Goal: Transaction & Acquisition: Purchase product/service

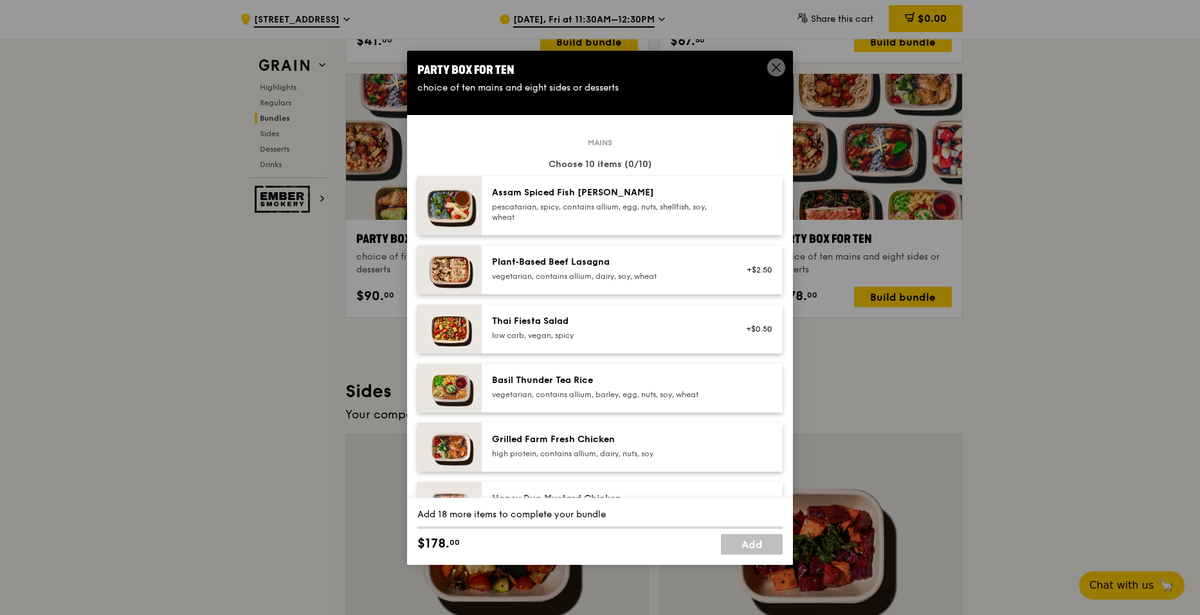
click at [779, 69] on icon at bounding box center [776, 68] width 12 height 12
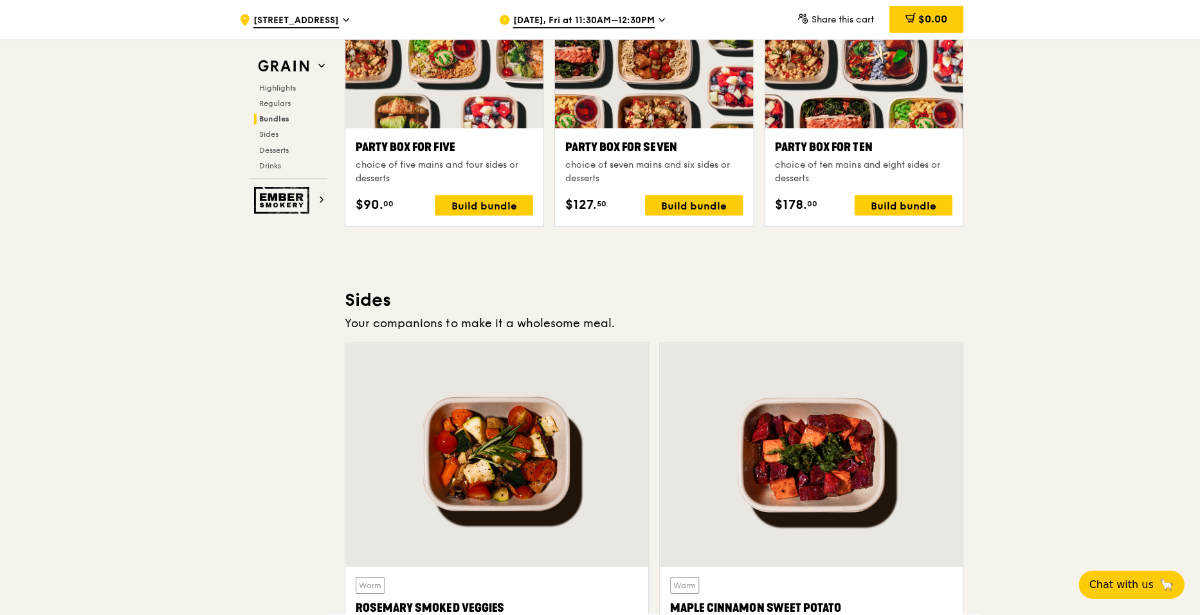
scroll to position [2508, 0]
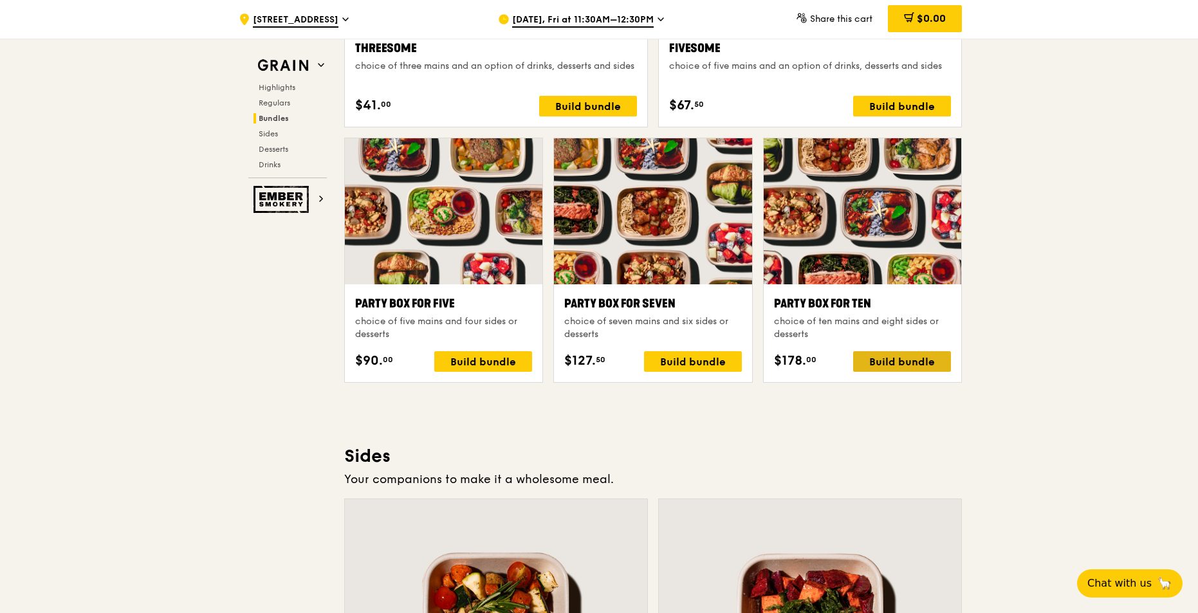
click at [911, 358] on div "Build bundle" at bounding box center [902, 361] width 98 height 21
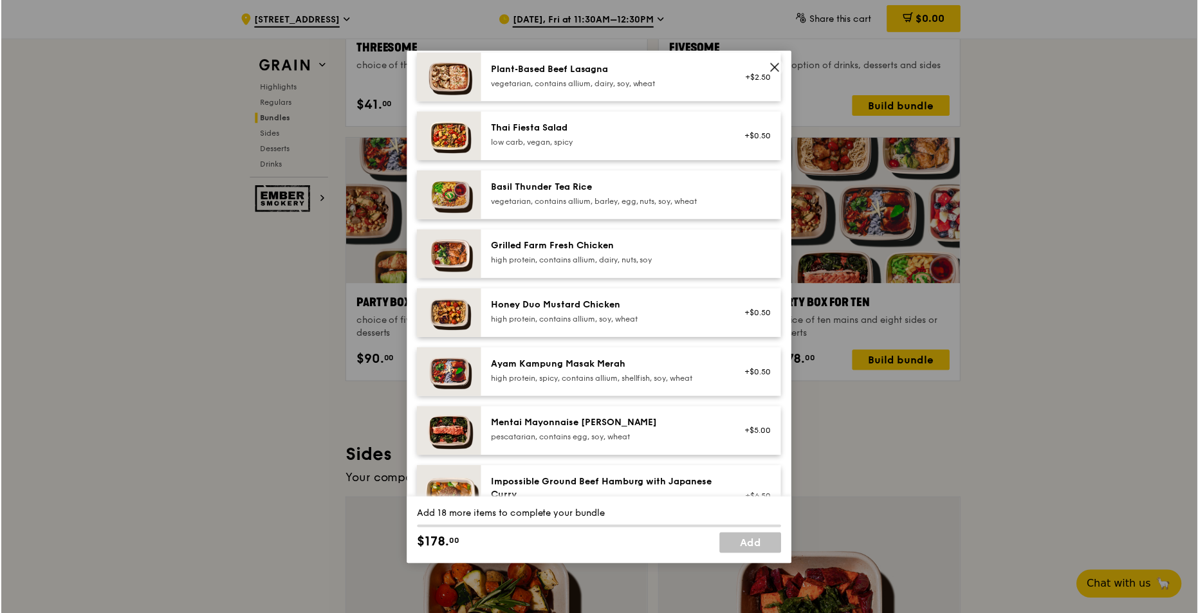
scroll to position [129, 0]
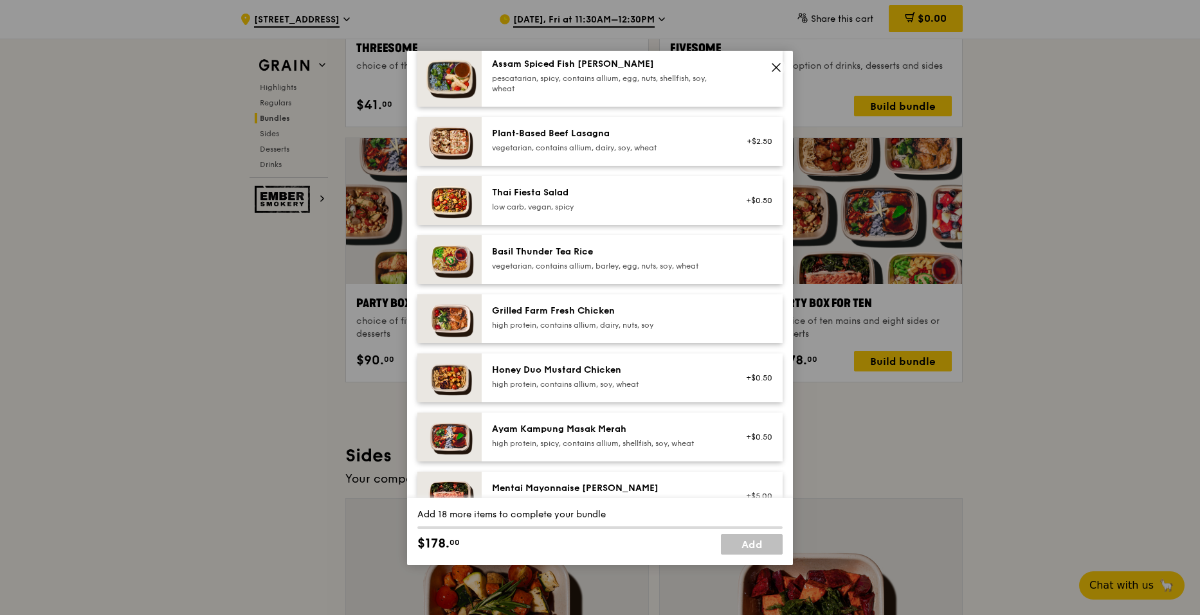
click at [776, 71] on icon at bounding box center [776, 68] width 12 height 12
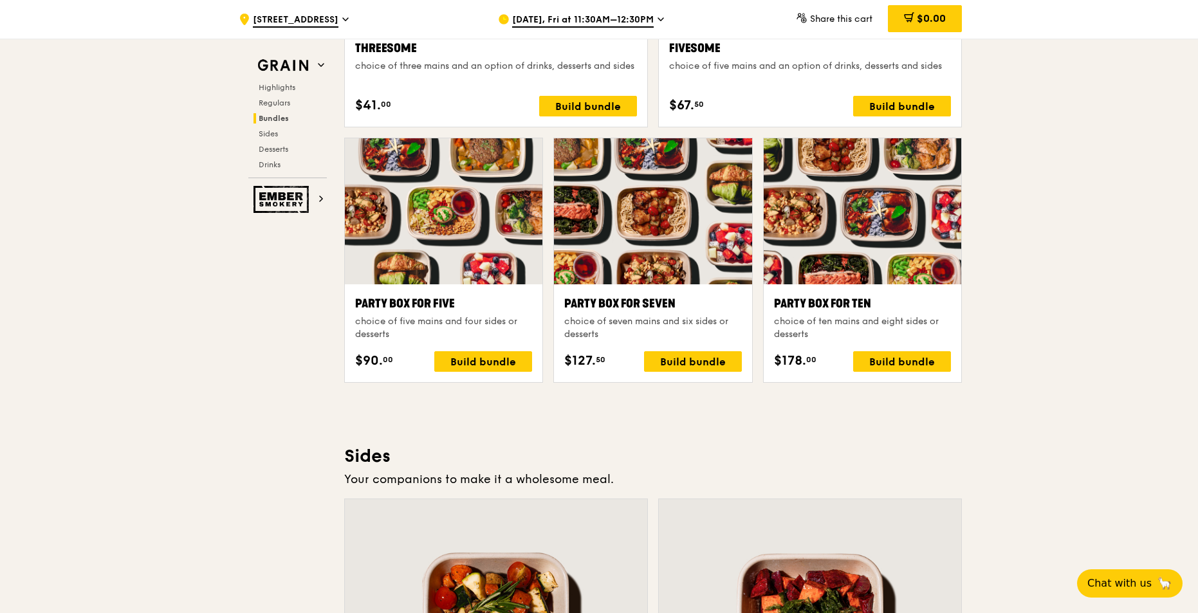
scroll to position [2380, 0]
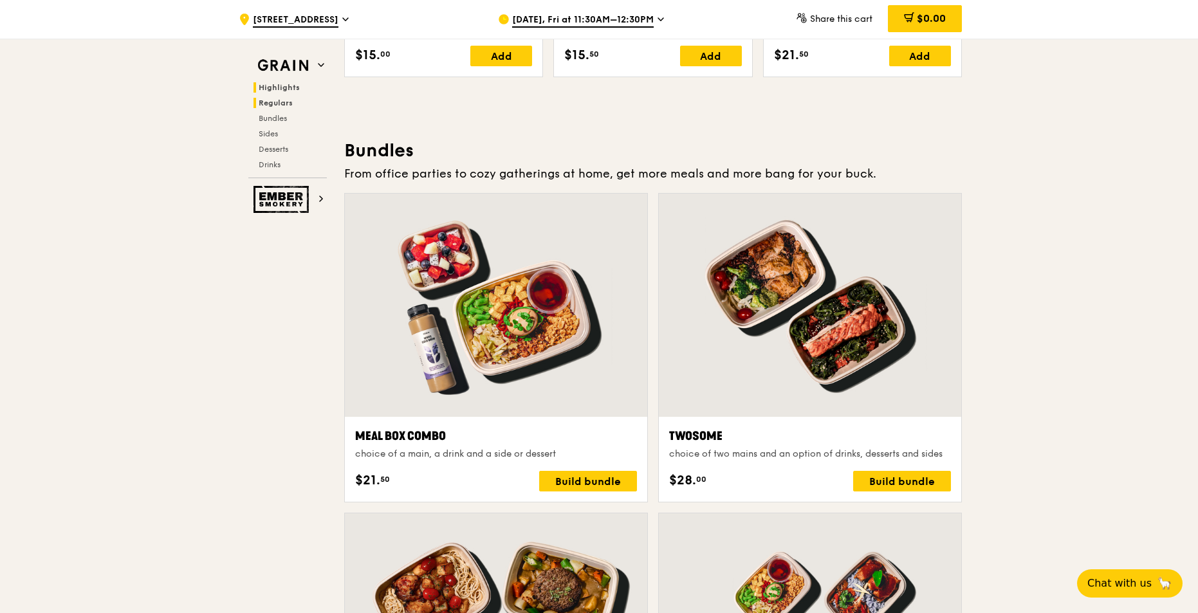
click at [282, 86] on span "Highlights" at bounding box center [279, 87] width 41 height 9
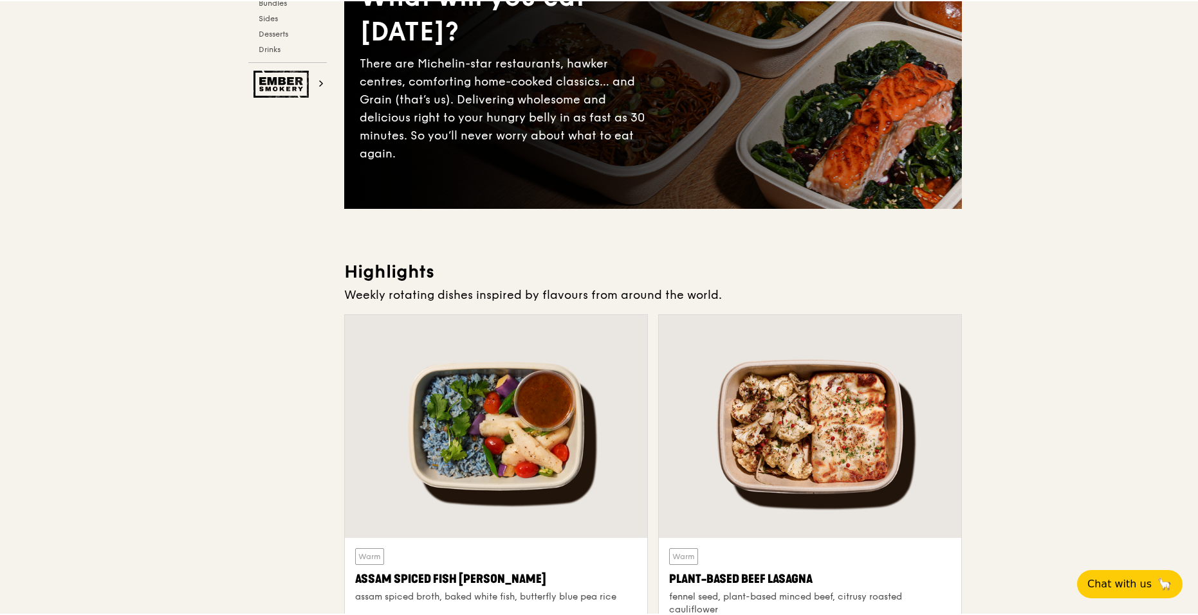
scroll to position [0, 0]
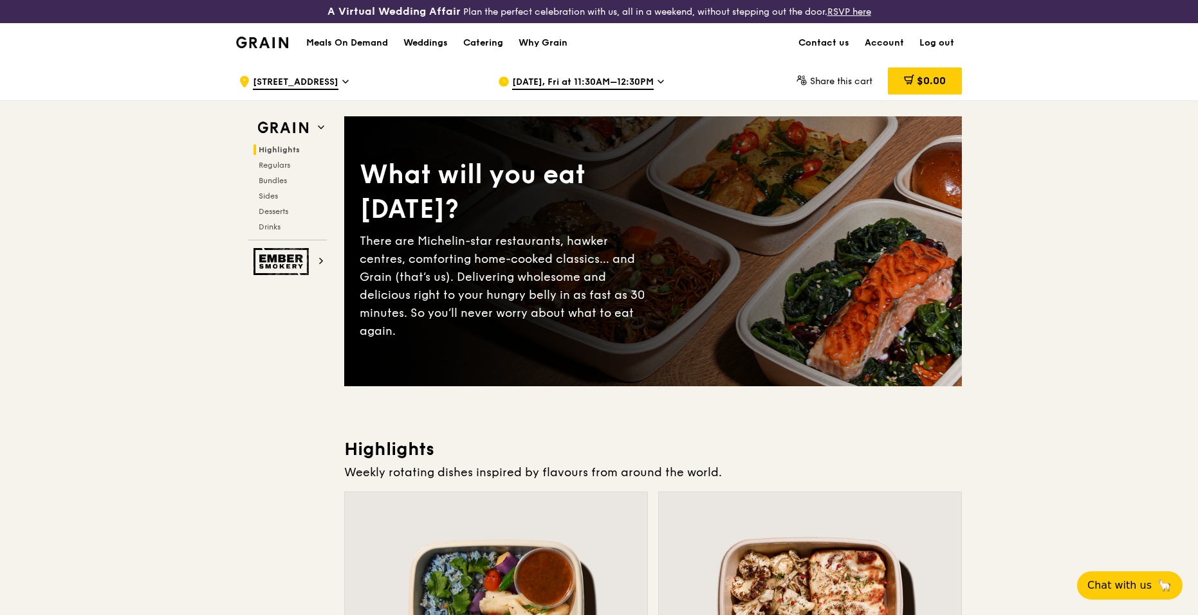
click at [280, 46] on img at bounding box center [262, 43] width 52 height 12
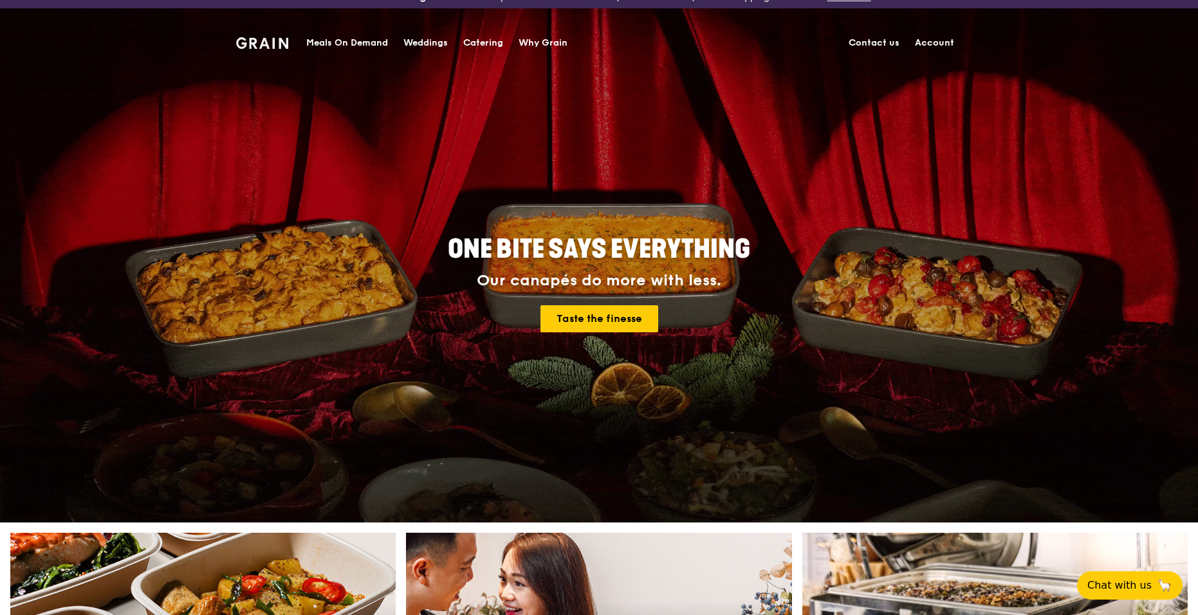
scroll to position [450, 0]
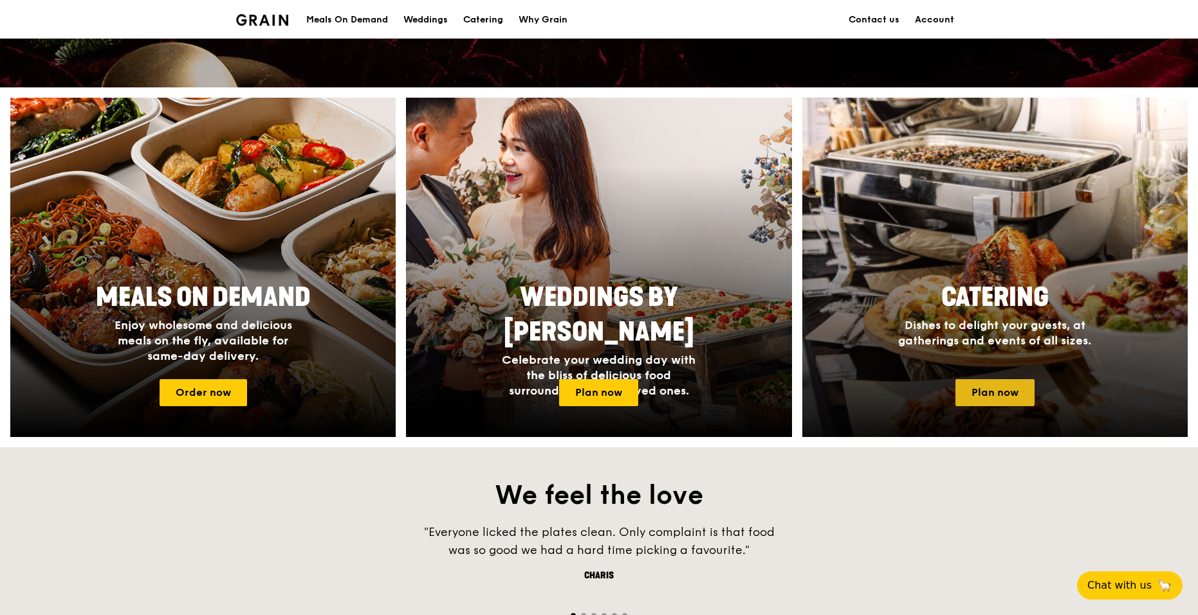
click at [1010, 384] on link "Plan now" at bounding box center [994, 392] width 79 height 27
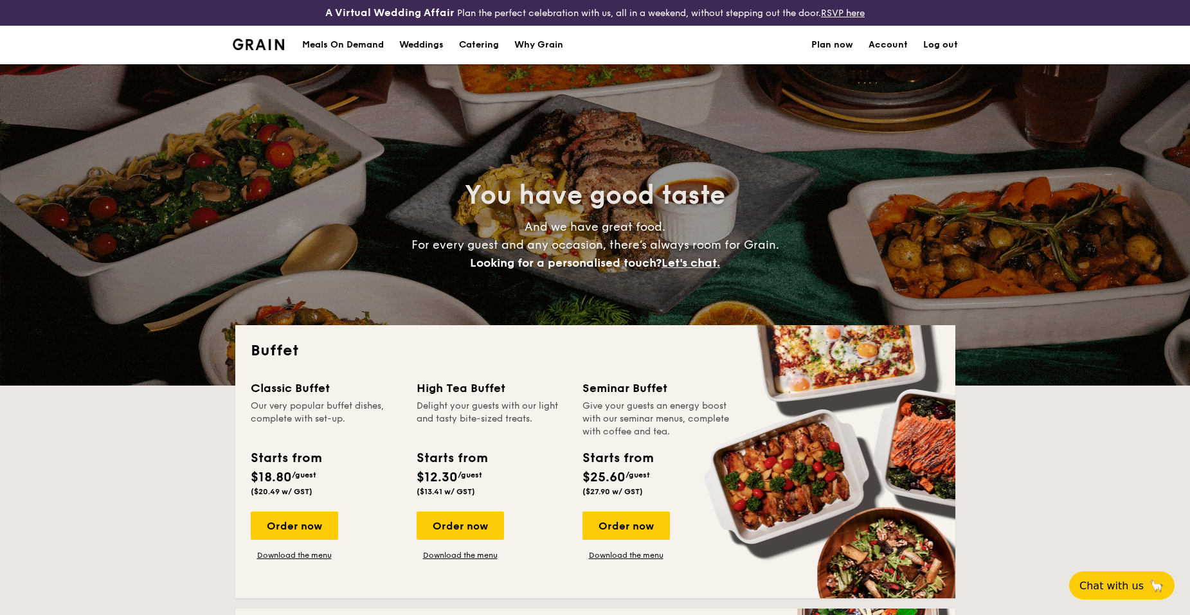
select select
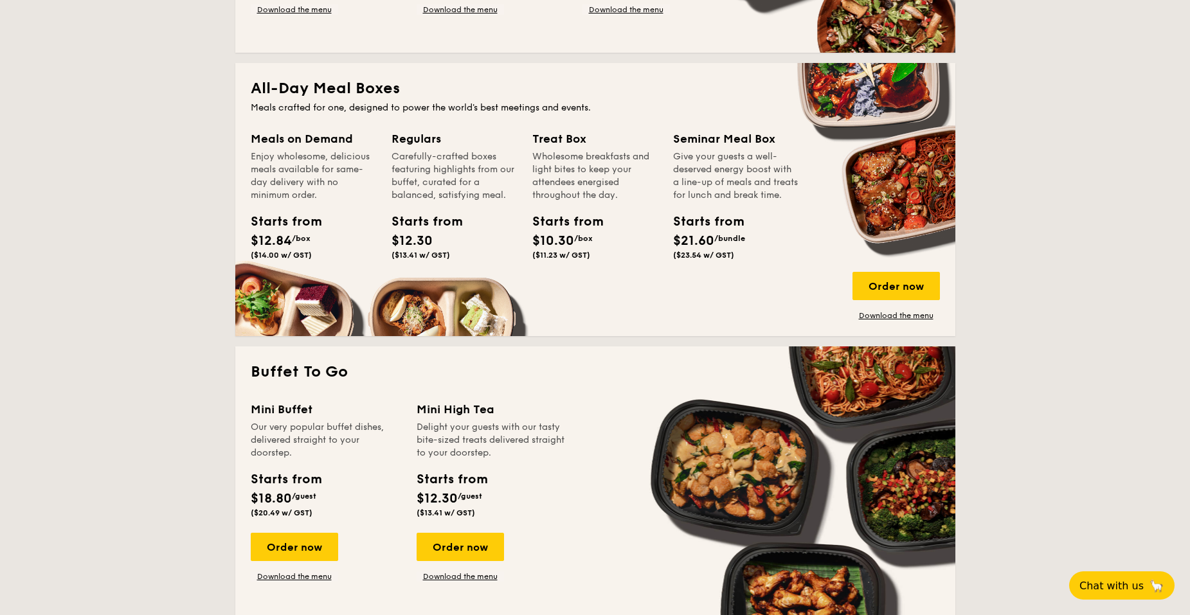
scroll to position [515, 0]
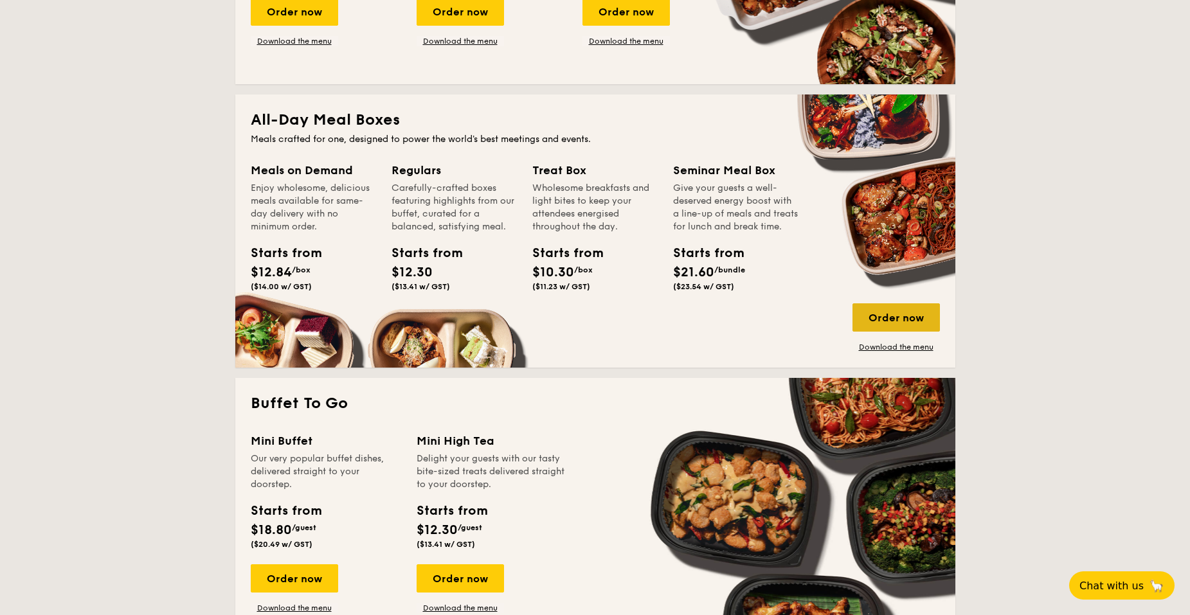
click at [885, 326] on div "Order now" at bounding box center [896, 318] width 87 height 28
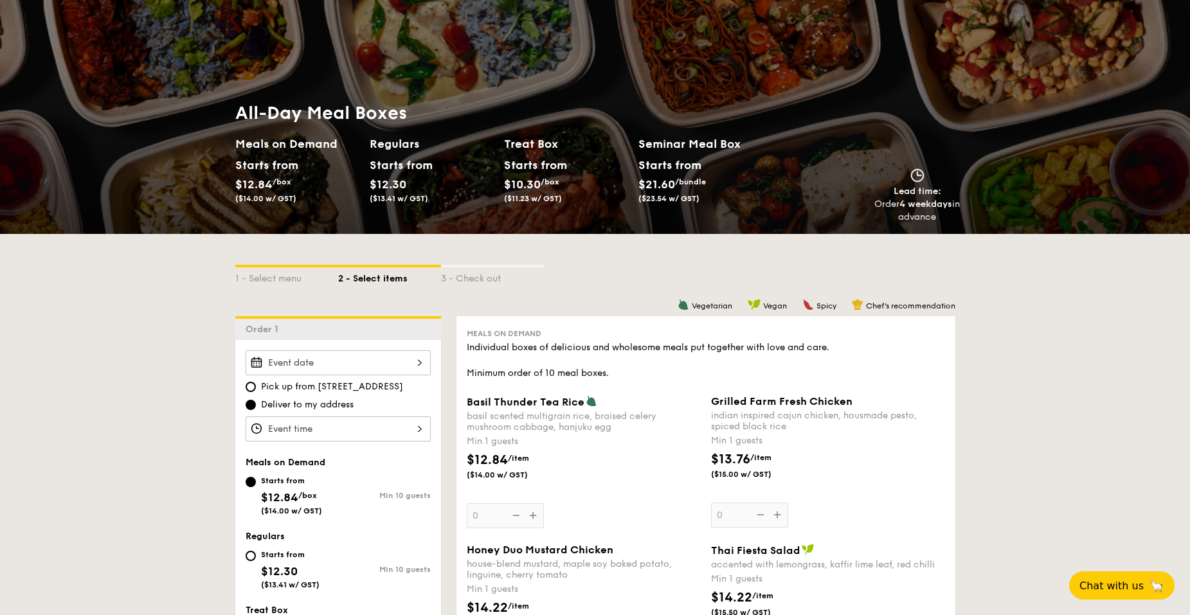
scroll to position [193, 0]
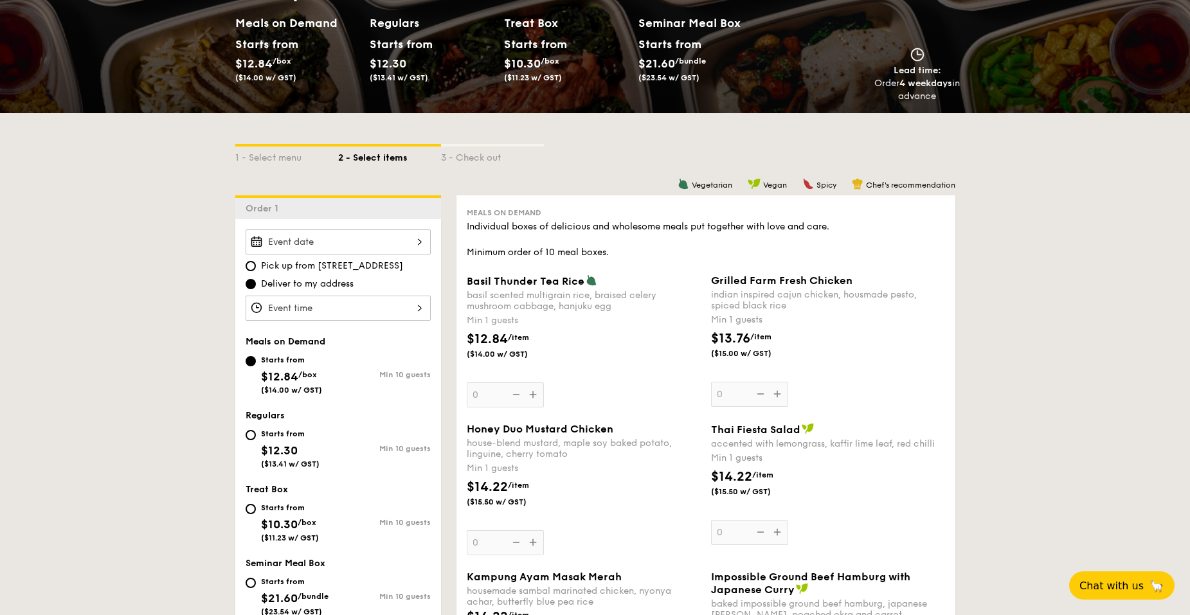
click at [306, 242] on div at bounding box center [338, 242] width 185 height 25
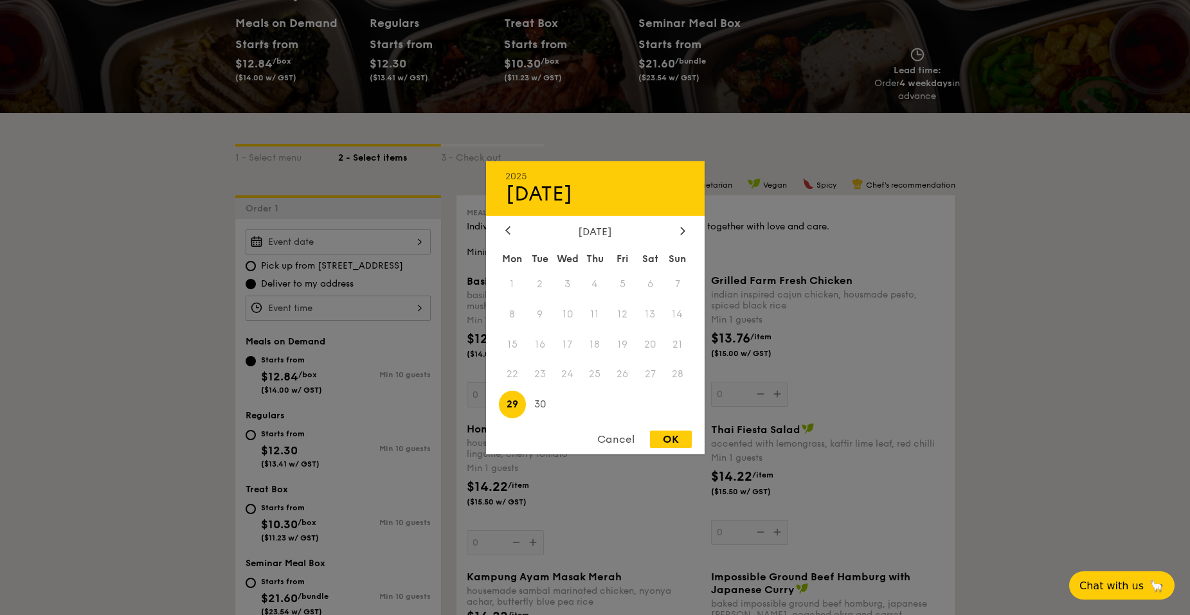
click at [395, 293] on div at bounding box center [595, 307] width 1190 height 615
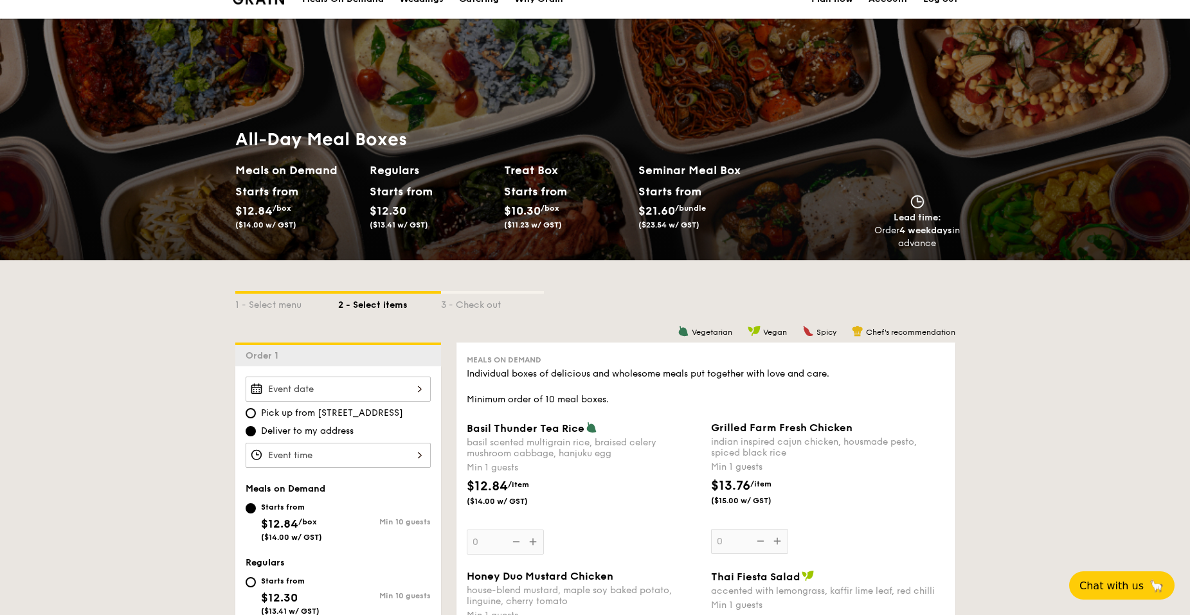
scroll to position [0, 0]
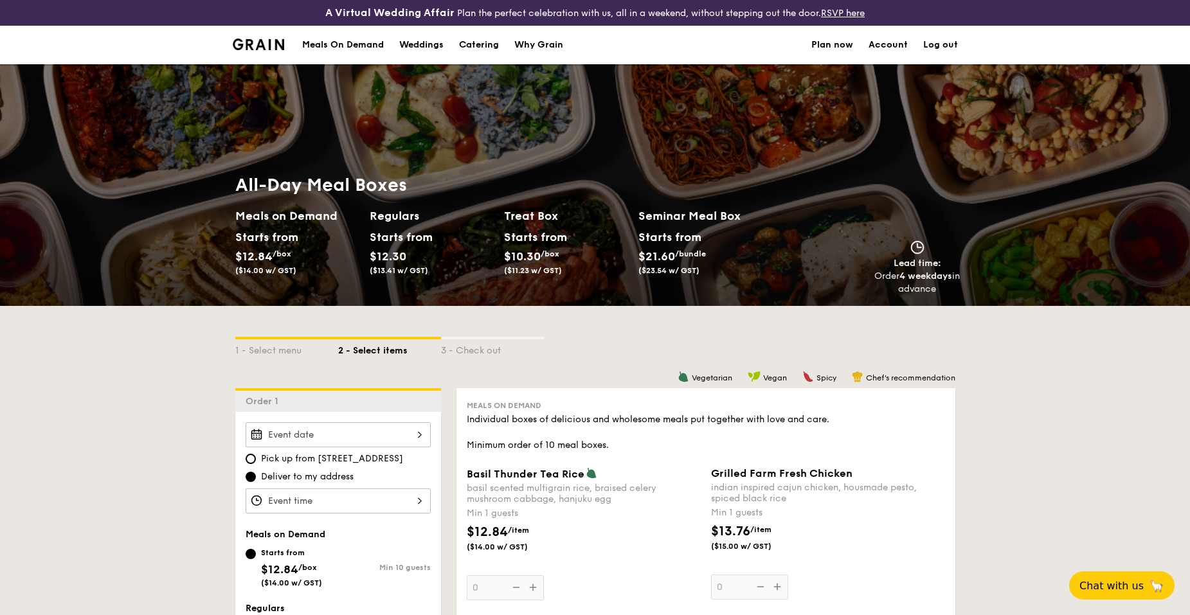
click at [320, 46] on div "Meals On Demand" at bounding box center [343, 45] width 82 height 39
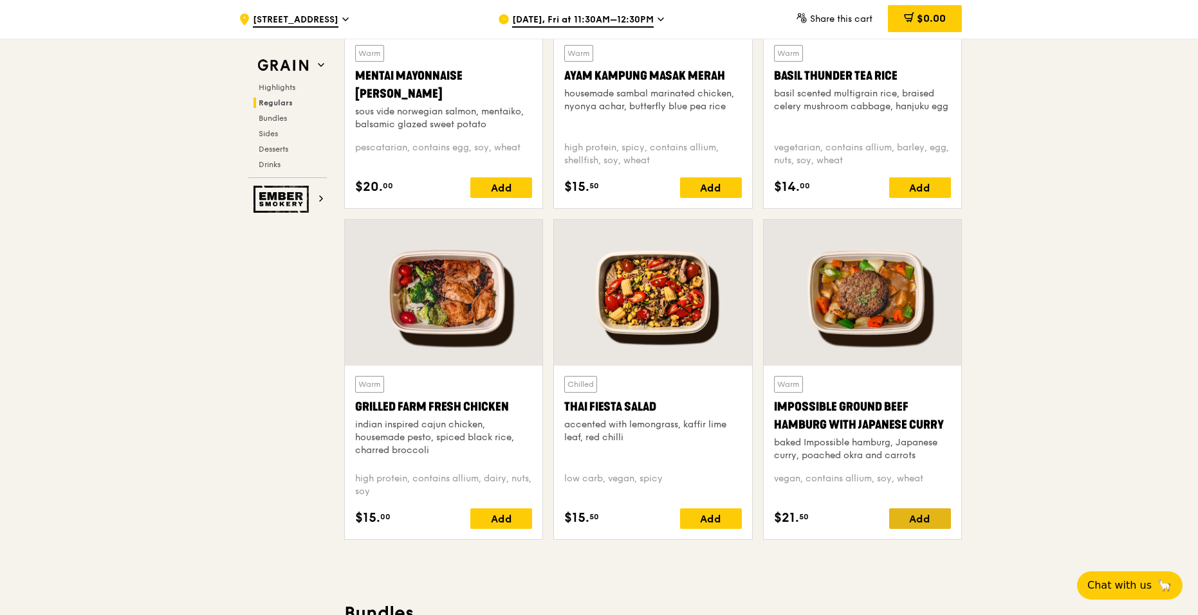
scroll to position [1415, 0]
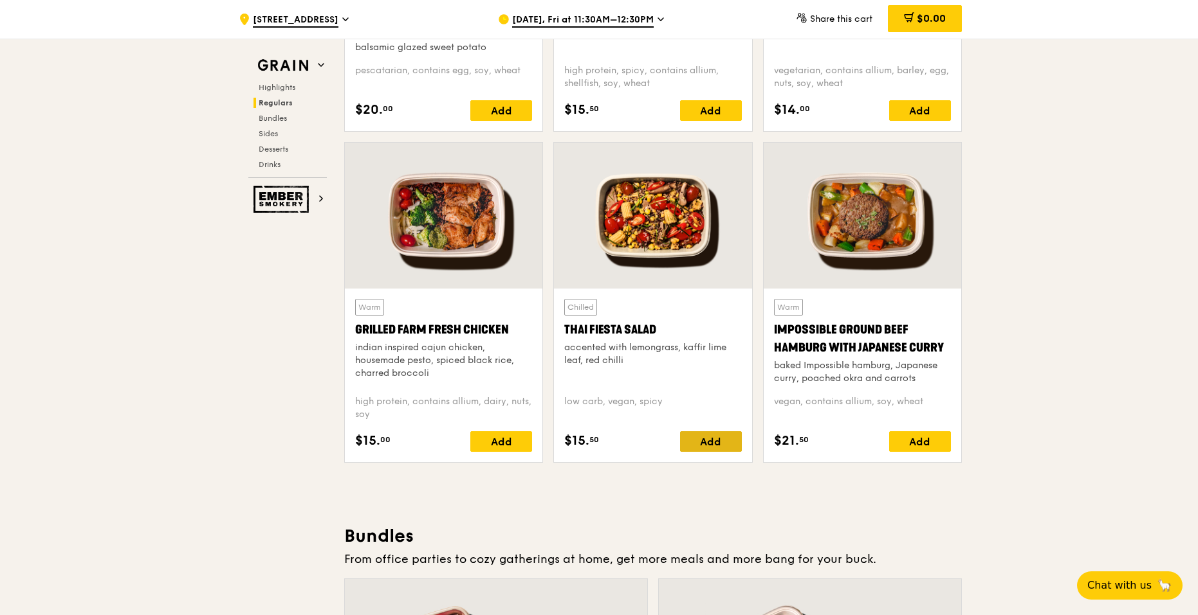
click at [702, 441] on div "Add" at bounding box center [711, 442] width 62 height 21
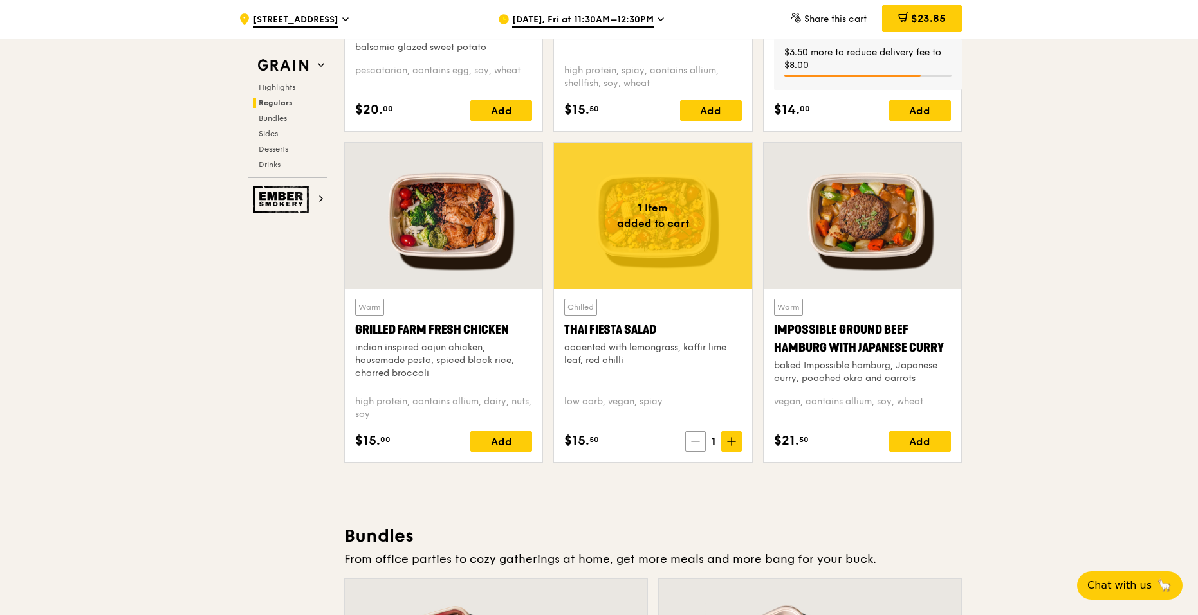
click at [698, 442] on icon at bounding box center [695, 442] width 8 height 0
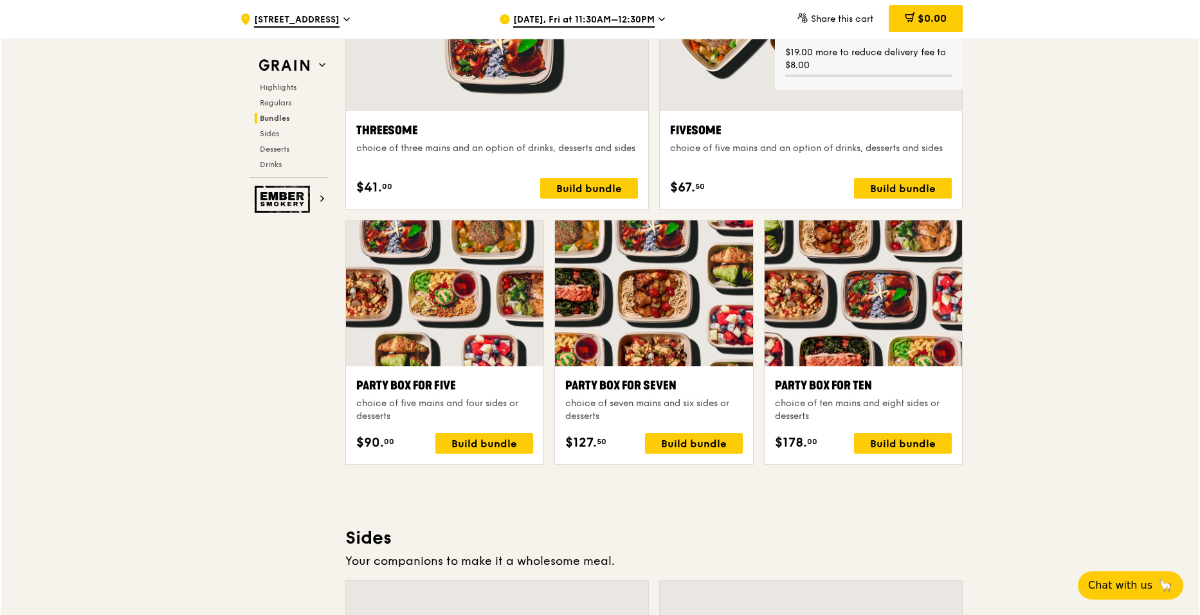
scroll to position [2444, 0]
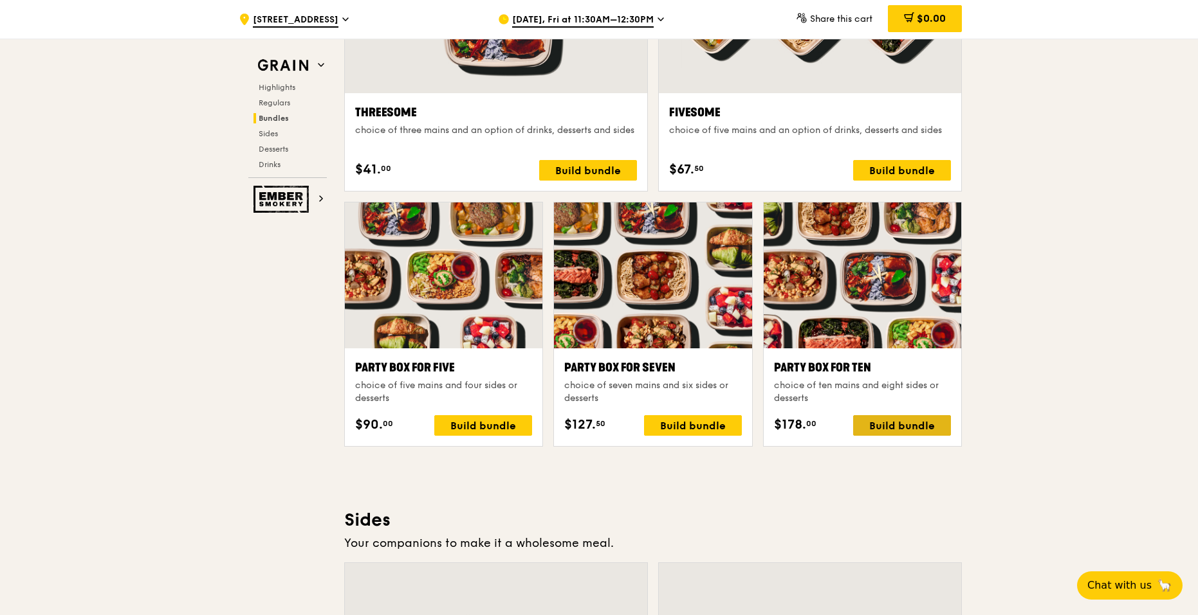
click at [868, 430] on div "Build bundle" at bounding box center [902, 425] width 98 height 21
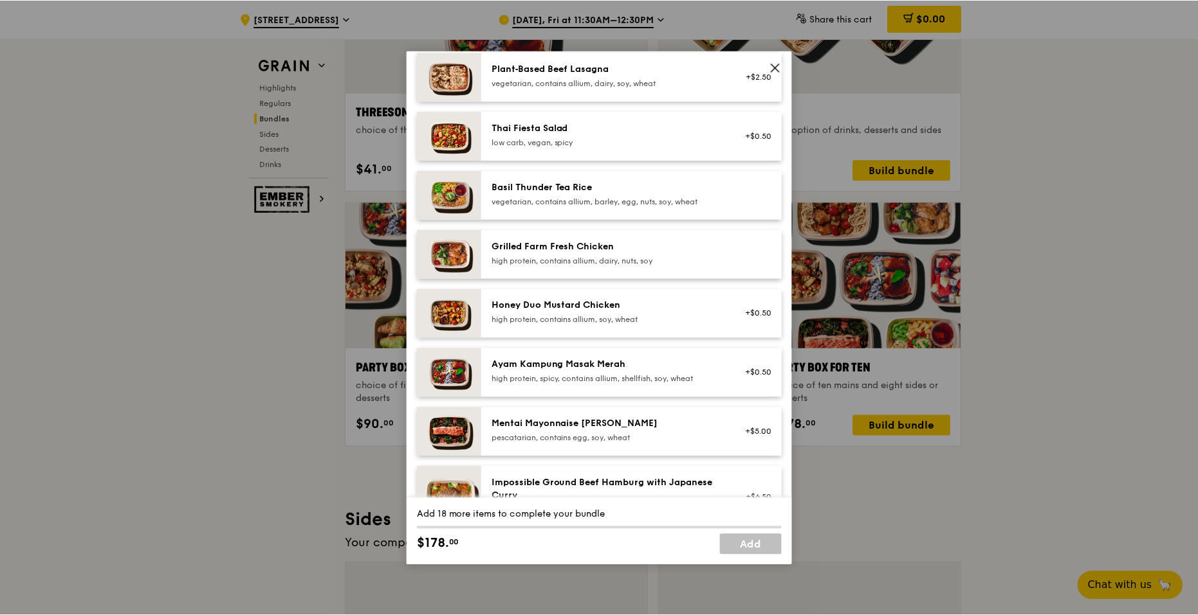
scroll to position [0, 0]
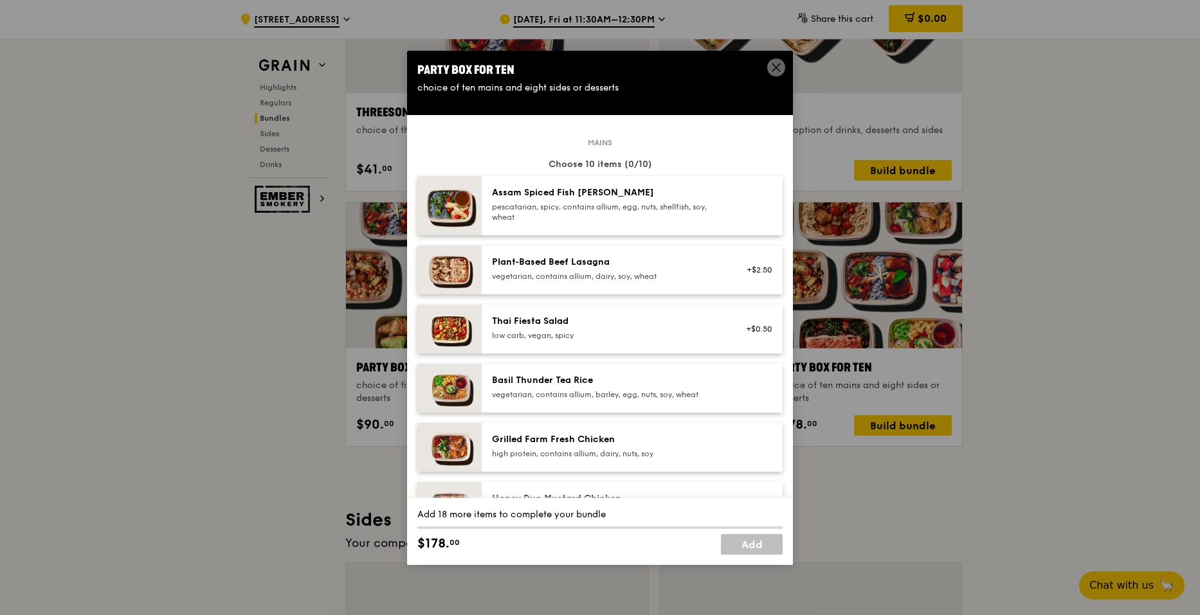
click at [778, 62] on icon at bounding box center [776, 68] width 12 height 12
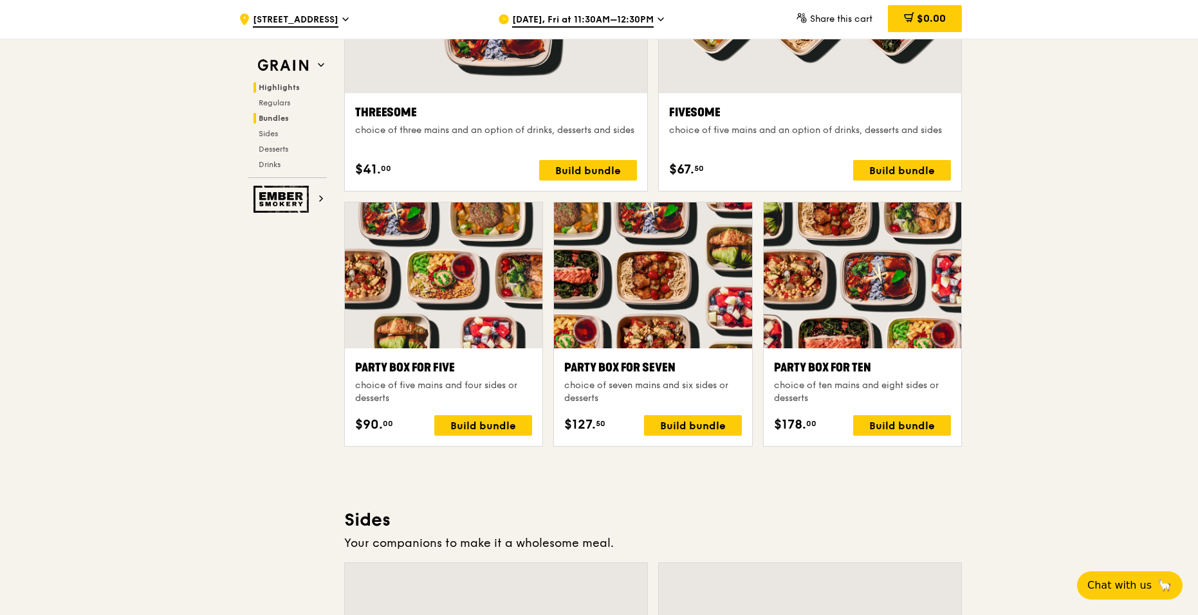
click at [296, 84] on span "Highlights" at bounding box center [279, 87] width 41 height 9
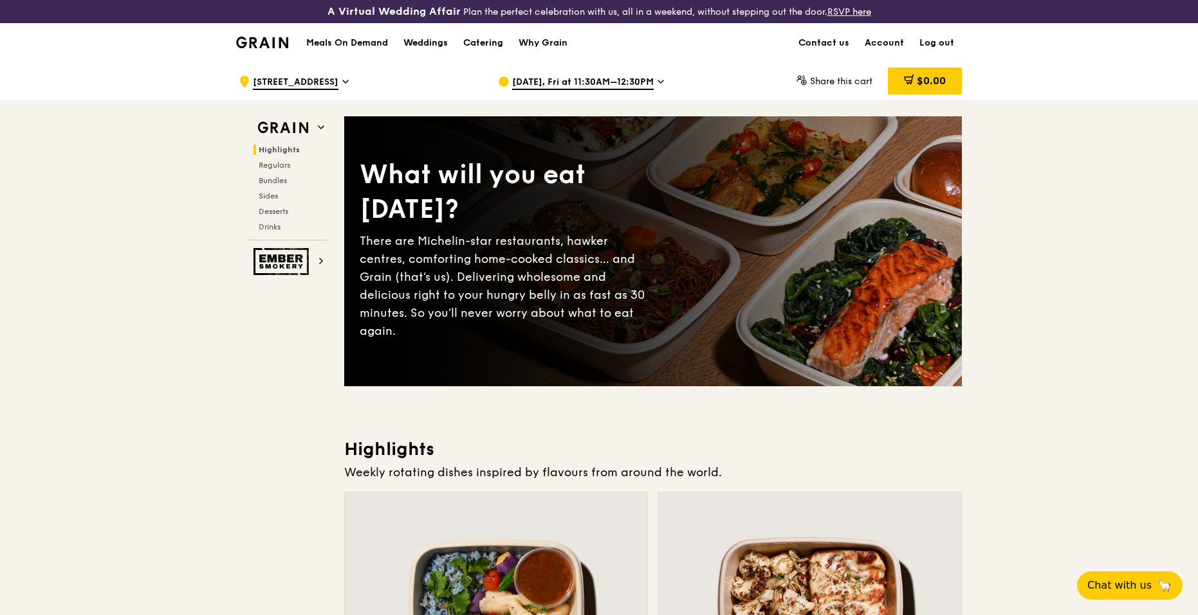
click at [322, 42] on h1 "Meals On Demand" at bounding box center [347, 43] width 82 height 13
click at [556, 42] on div "Why Grain" at bounding box center [542, 43] width 49 height 39
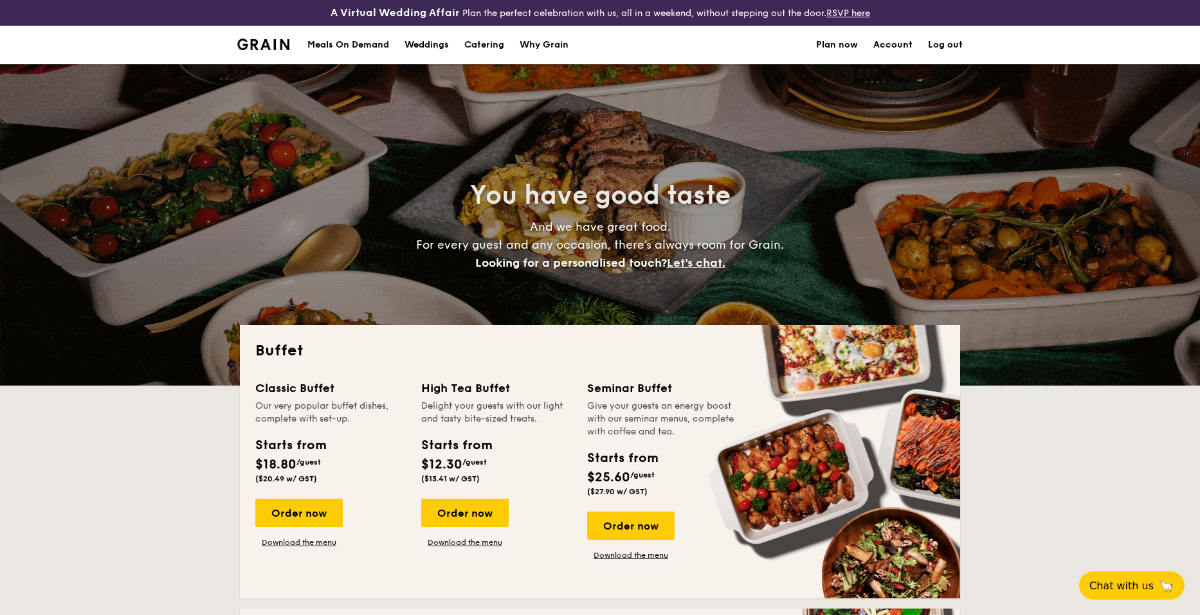
select select
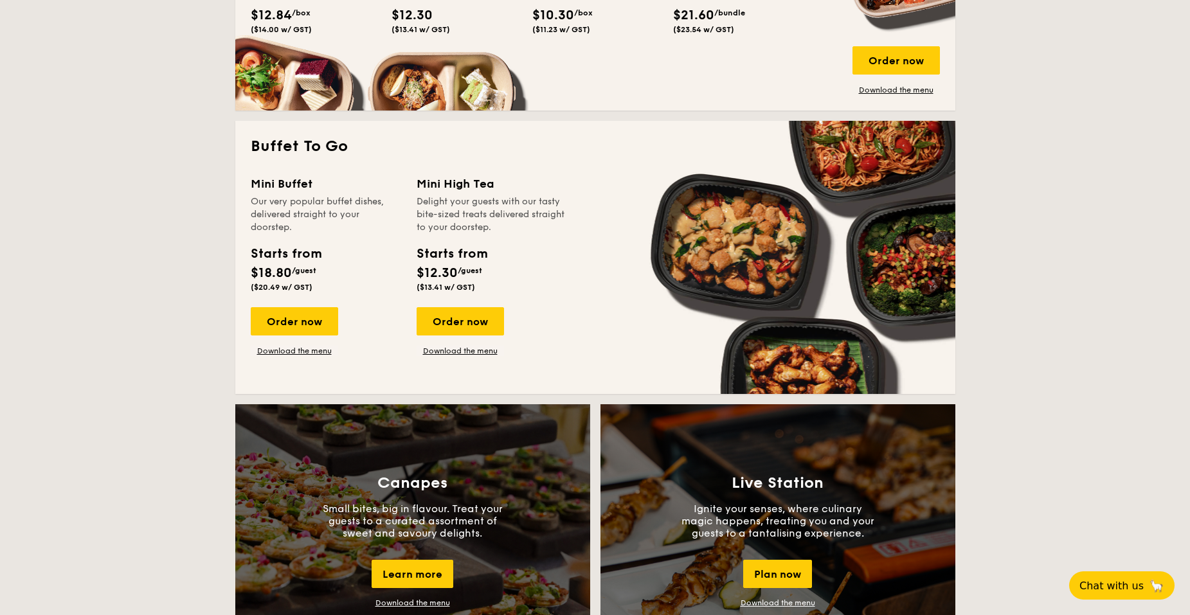
scroll to position [707, 0]
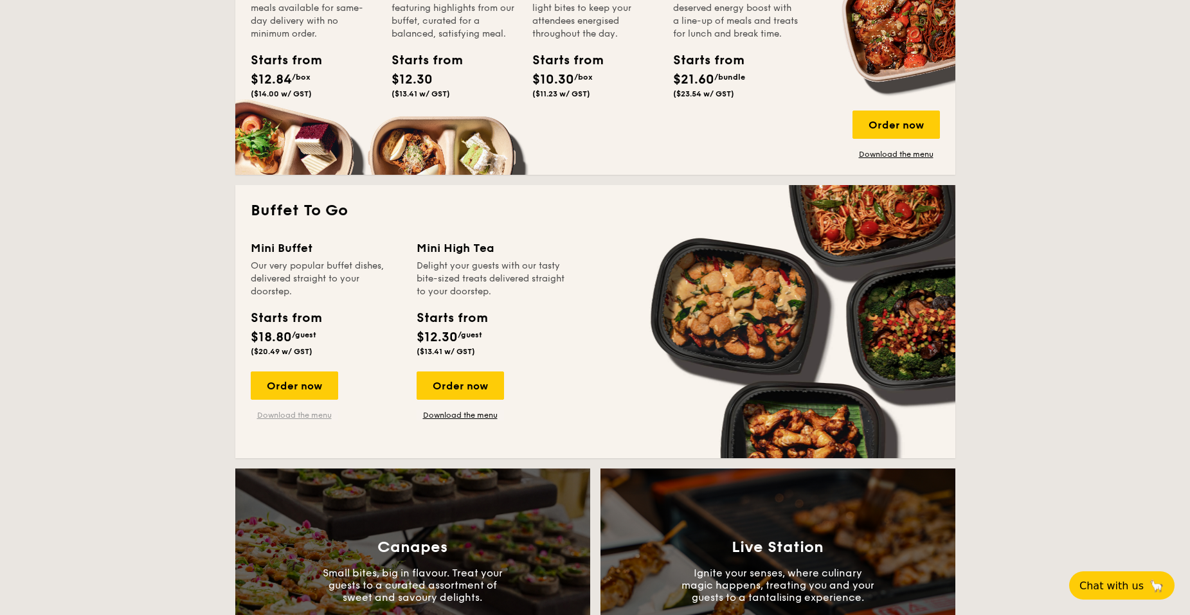
click at [300, 417] on link "Download the menu" at bounding box center [294, 415] width 87 height 10
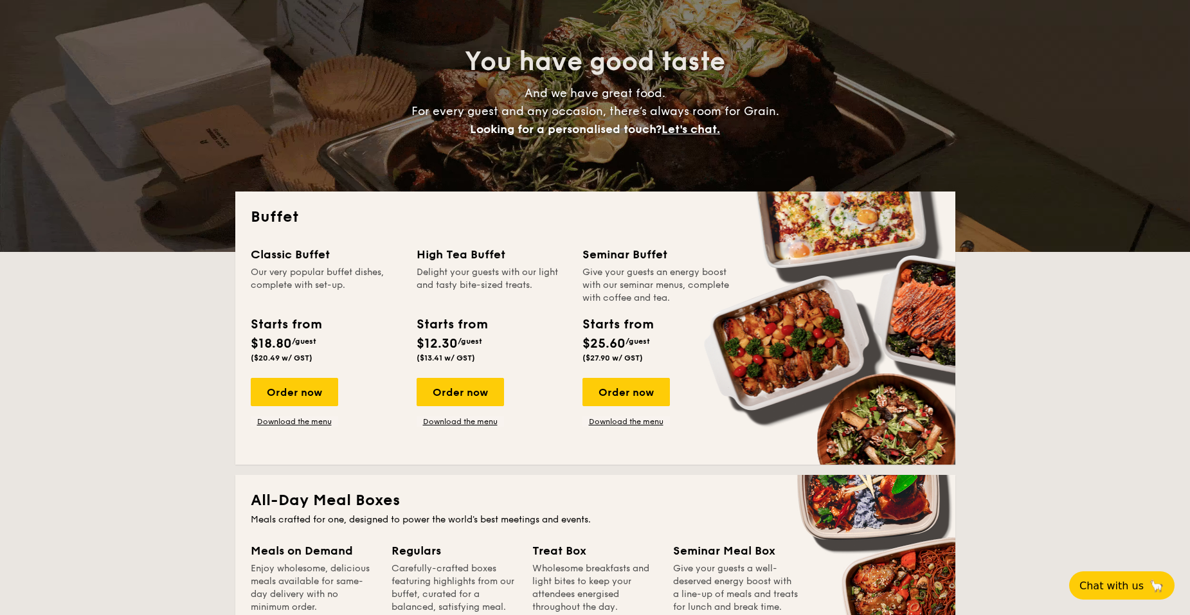
scroll to position [0, 0]
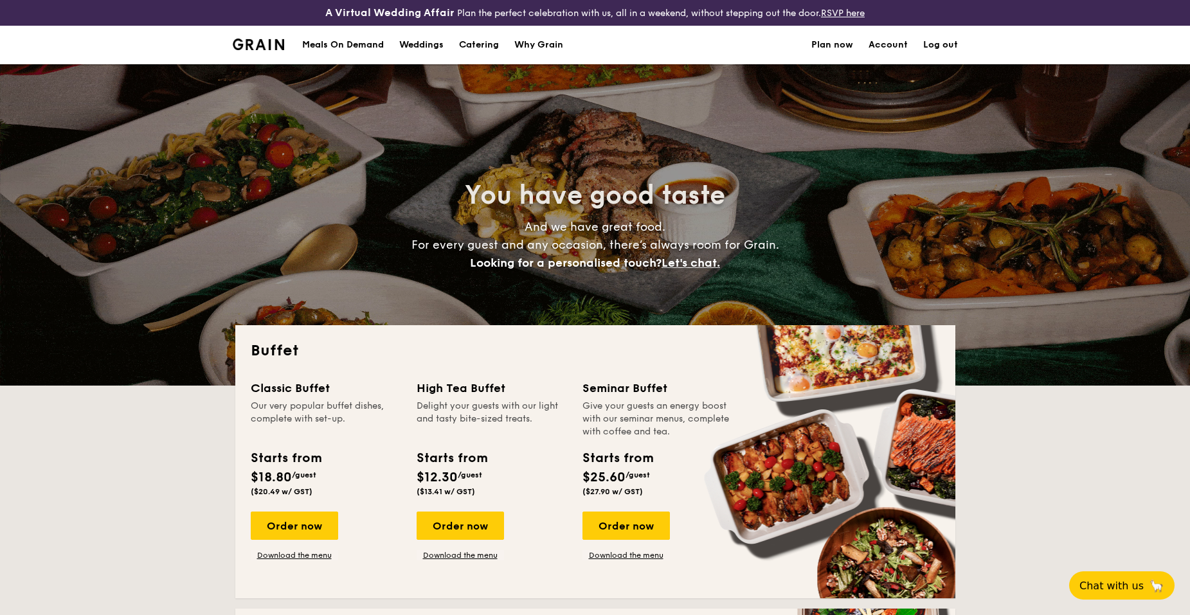
click at [354, 49] on div "Meals On Demand" at bounding box center [343, 45] width 82 height 39
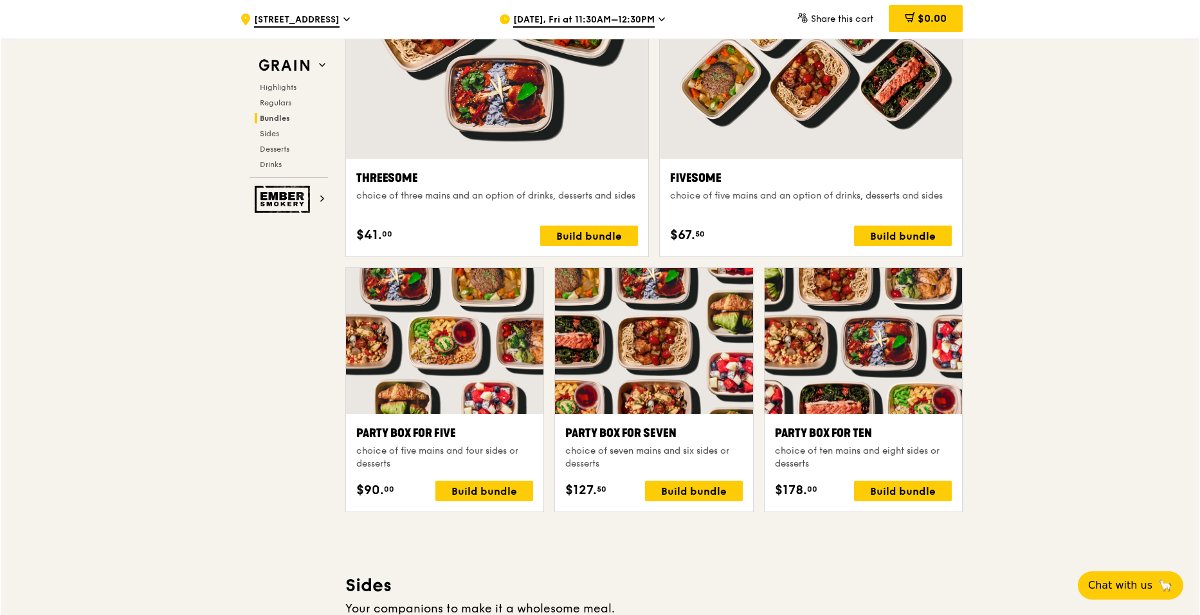
scroll to position [2380, 0]
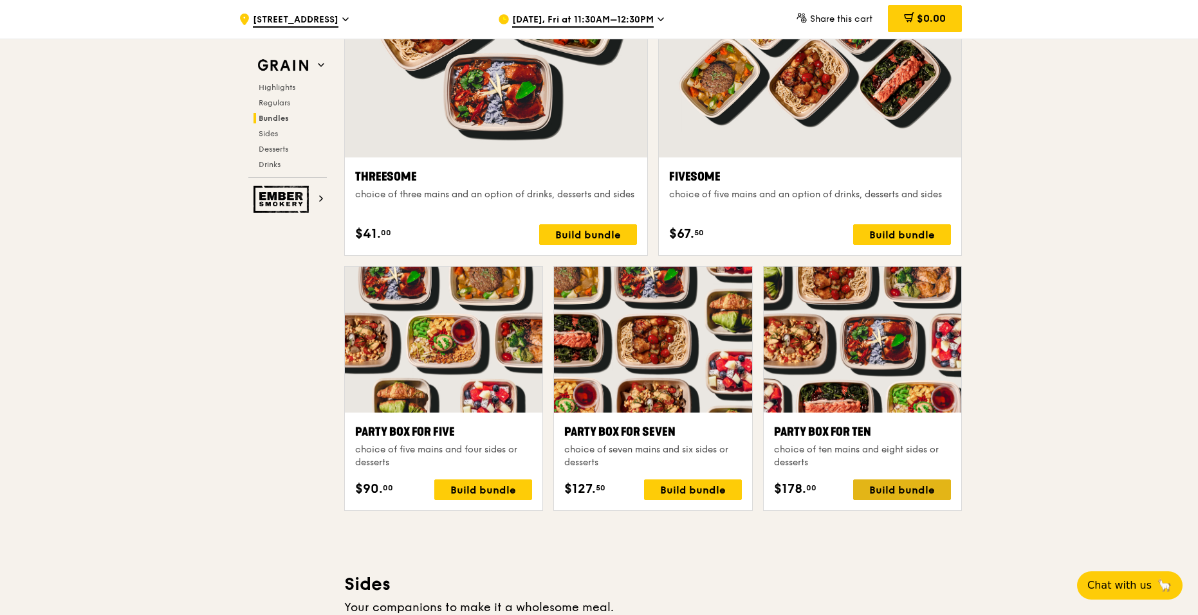
click at [909, 499] on div "Build bundle" at bounding box center [902, 490] width 98 height 21
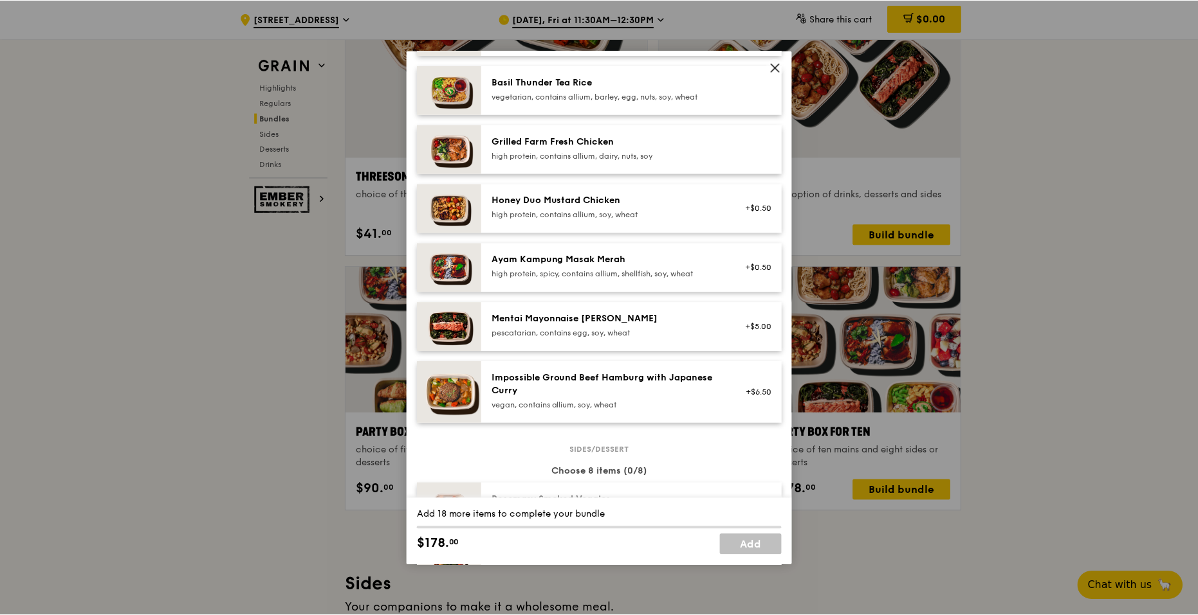
scroll to position [322, 0]
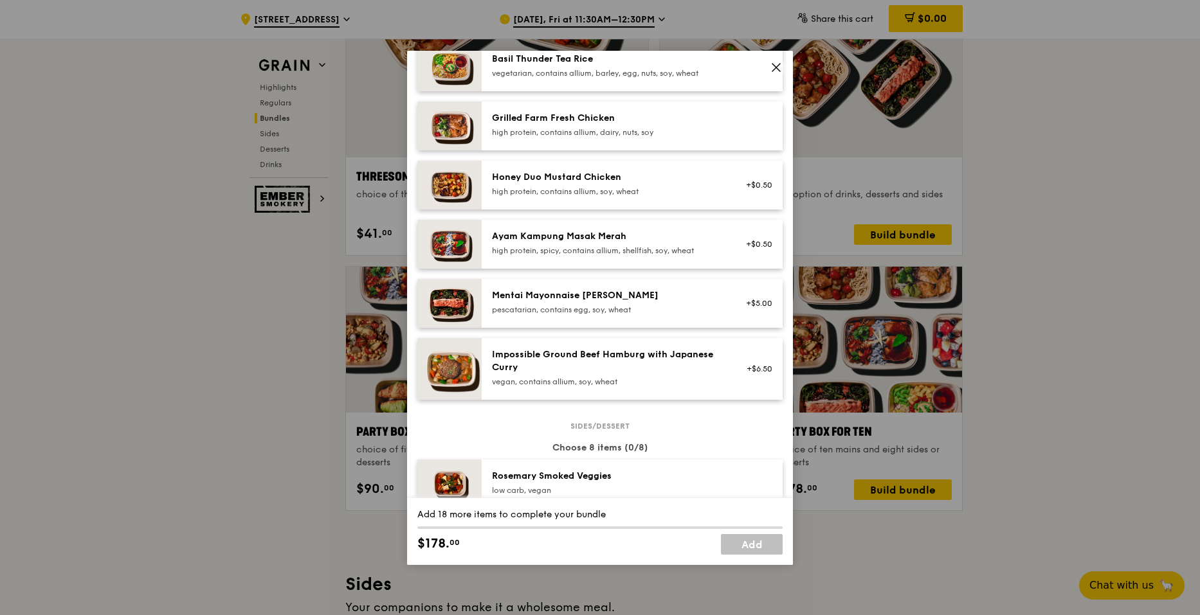
click at [780, 72] on icon at bounding box center [776, 68] width 12 height 12
